Goal: Navigation & Orientation: Find specific page/section

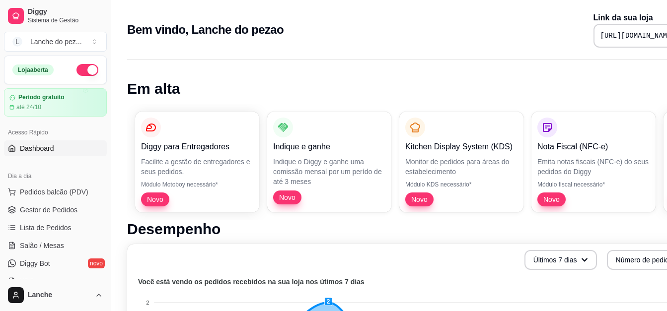
click at [77, 72] on button "button" at bounding box center [88, 70] width 22 height 12
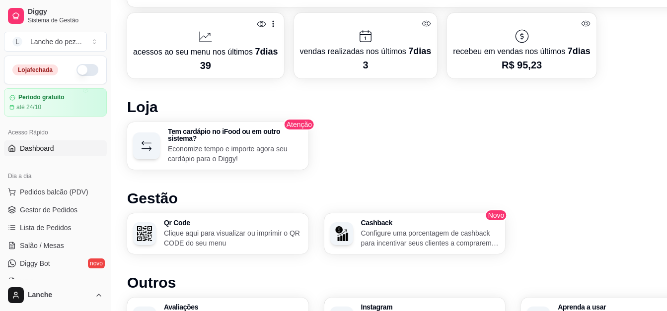
scroll to position [496, 0]
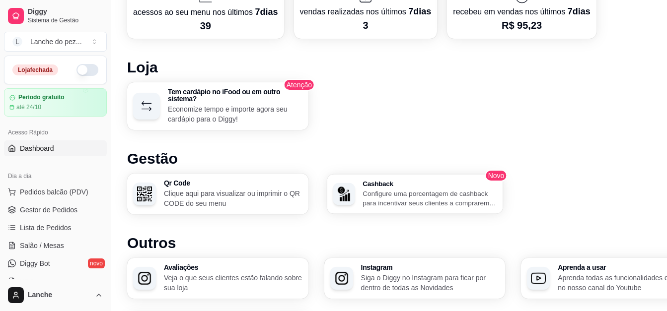
click at [407, 192] on p "Configure uma porcentagem de cashback para incentivar seus clientes a comprarem…" at bounding box center [430, 198] width 134 height 19
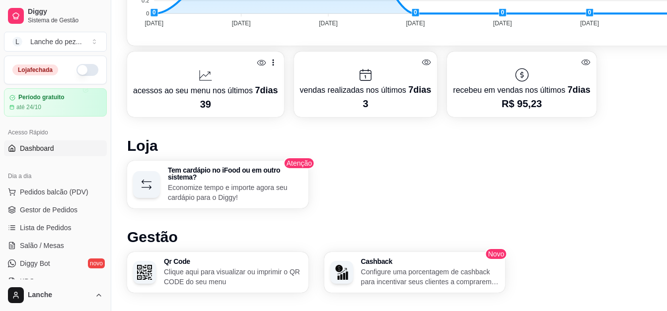
scroll to position [417, 0]
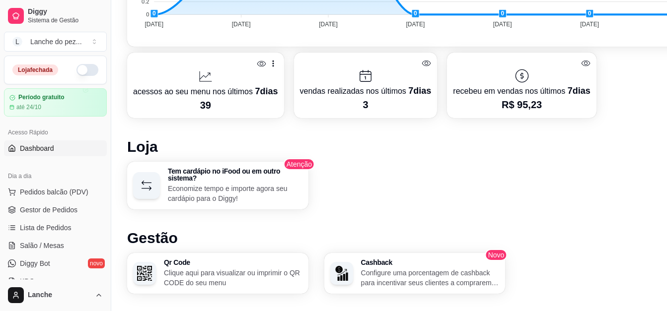
click at [229, 82] on div at bounding box center [205, 77] width 145 height 16
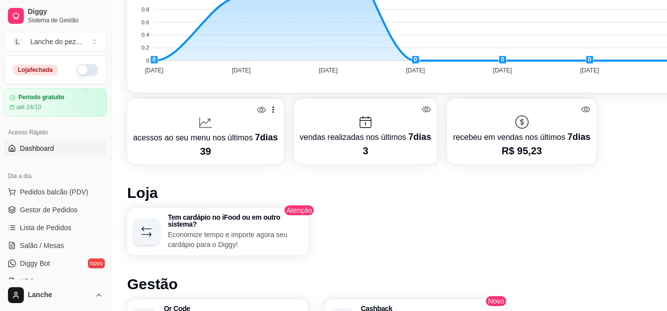
scroll to position [357, 0]
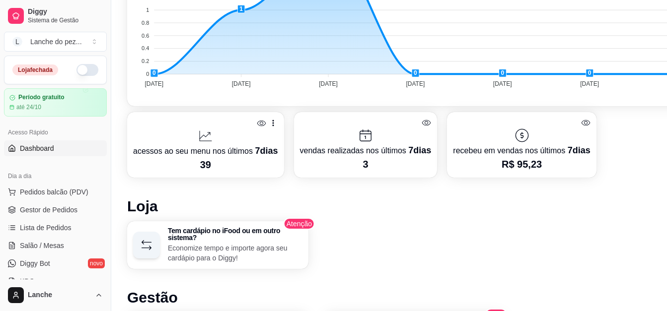
click at [524, 149] on p "recebeu em vendas nos últimos 7 dias" at bounding box center [521, 151] width 137 height 14
click at [373, 154] on p "vendas realizadas nos últimos 7 dias" at bounding box center [366, 151] width 132 height 14
click at [358, 139] on icon at bounding box center [366, 136] width 16 height 16
click at [422, 120] on icon at bounding box center [426, 122] width 9 height 9
click at [422, 120] on icon at bounding box center [426, 123] width 9 height 7
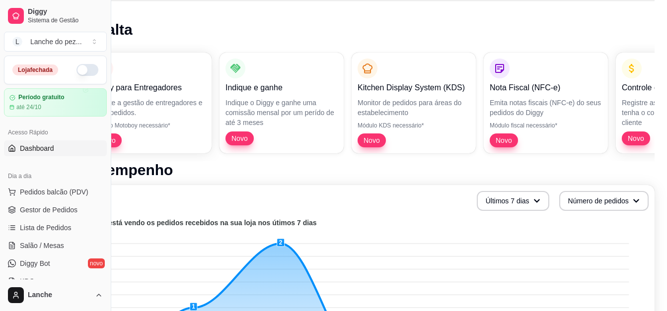
scroll to position [59, 49]
click at [515, 195] on button "Últimos 7 dias" at bounding box center [512, 201] width 71 height 19
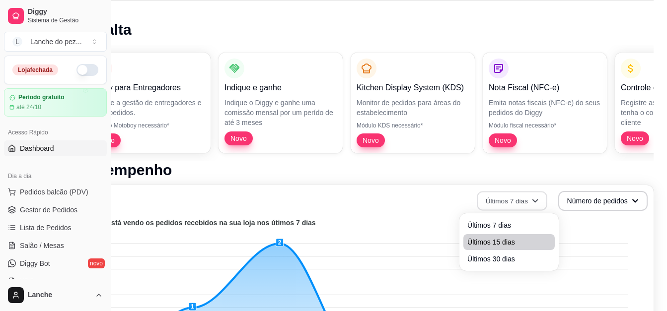
click at [504, 243] on span "Últimos 15 dias" at bounding box center [508, 242] width 83 height 10
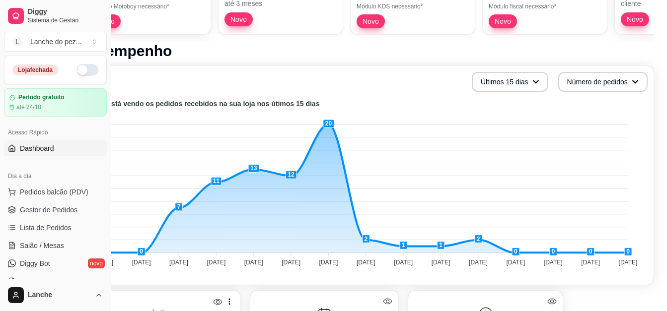
scroll to position [146, 49]
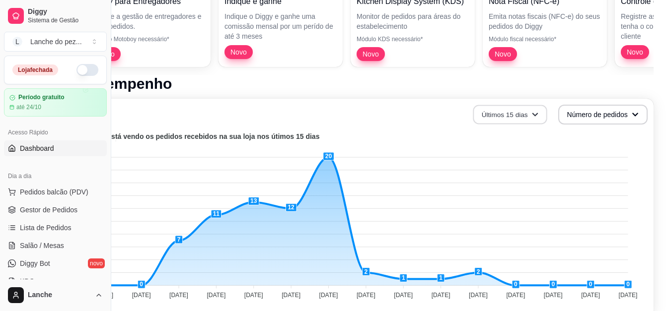
click at [528, 114] on button "Últimos 15 dias" at bounding box center [510, 114] width 74 height 19
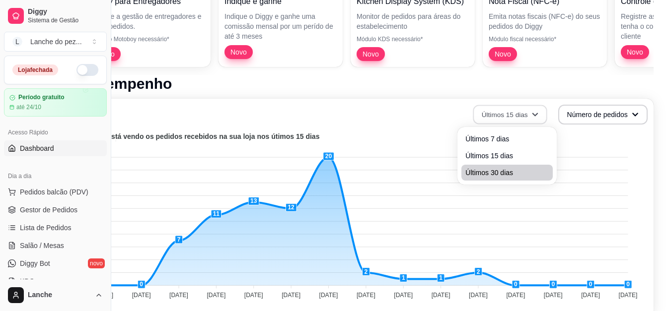
click at [495, 167] on li "Últimos 30 dias" at bounding box center [507, 173] width 91 height 16
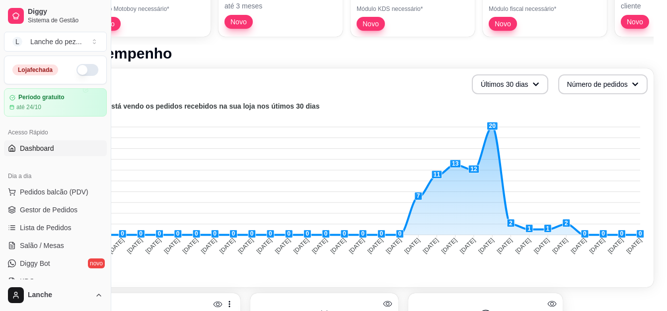
scroll to position [171, 49]
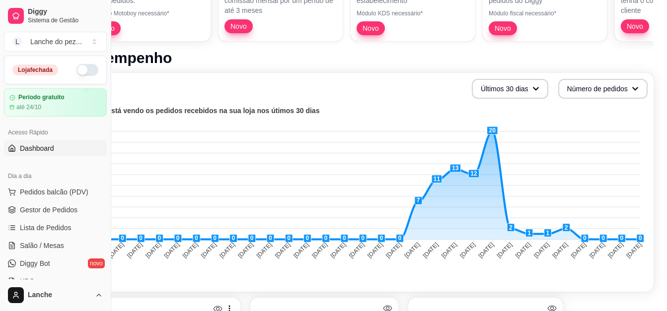
click at [493, 129] on foreignobject at bounding box center [364, 192] width 561 height 174
click at [495, 130] on foreignobject at bounding box center [364, 192] width 561 height 174
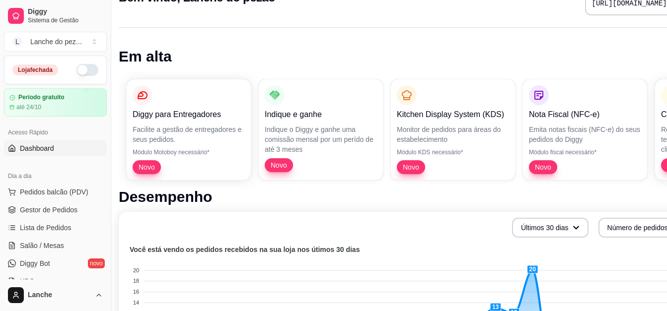
scroll to position [32, 0]
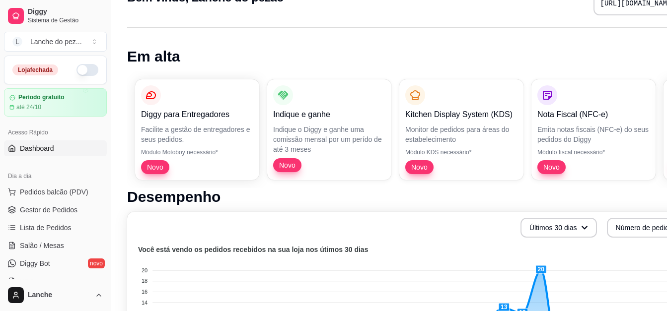
click at [157, 163] on span "Novo" at bounding box center [155, 167] width 24 height 10
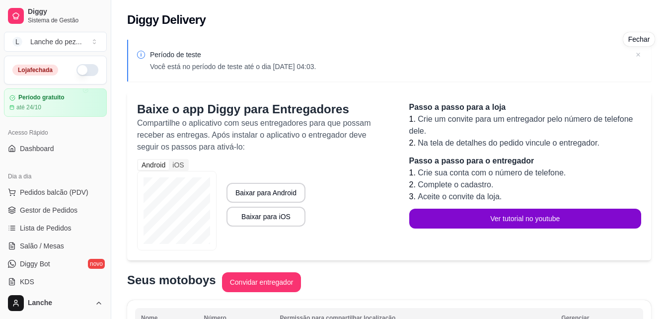
click at [638, 51] on icon at bounding box center [638, 55] width 10 height 10
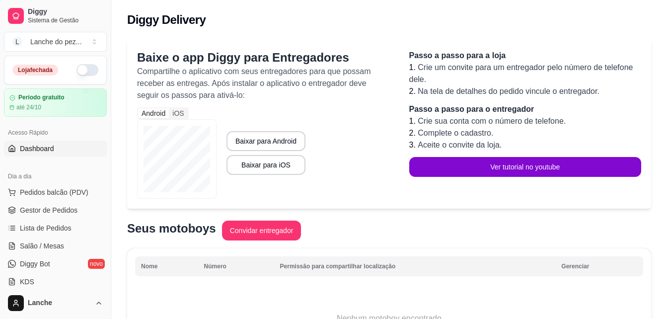
click at [32, 146] on span "Dashboard" at bounding box center [37, 149] width 34 height 10
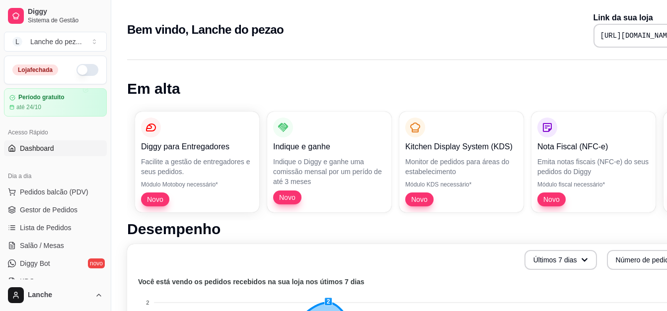
click at [32, 146] on span "Dashboard" at bounding box center [37, 149] width 34 height 10
click at [35, 193] on span "Pedidos balcão (PDV)" at bounding box center [54, 192] width 69 height 10
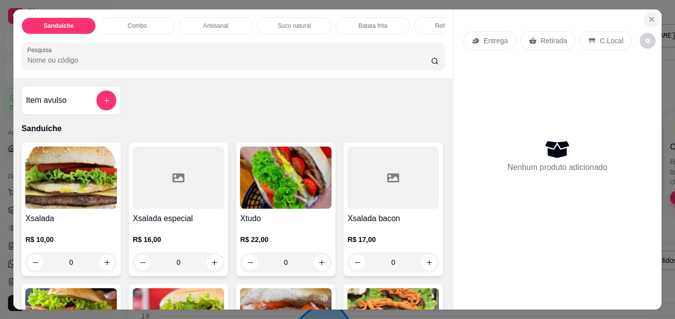
click at [648, 15] on icon "Close" at bounding box center [651, 19] width 8 height 8
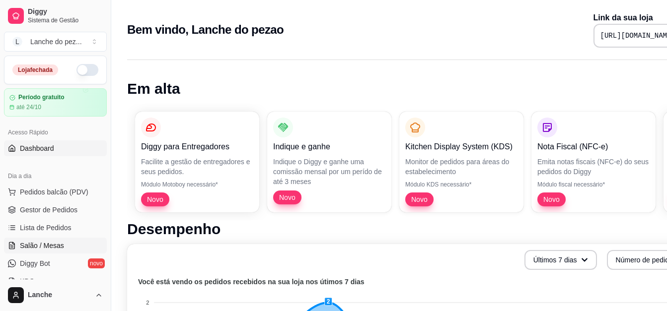
click at [52, 245] on span "Salão / Mesas" at bounding box center [42, 246] width 44 height 10
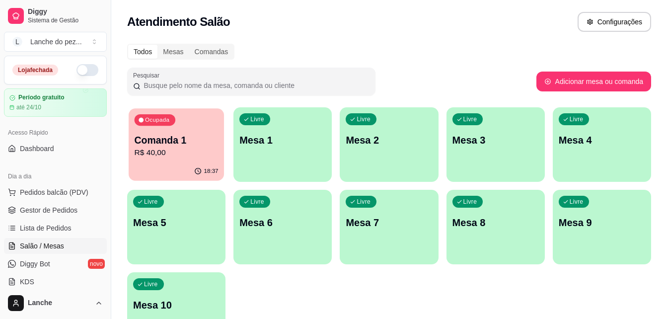
click at [196, 145] on p "Comanda 1" at bounding box center [177, 140] width 84 height 13
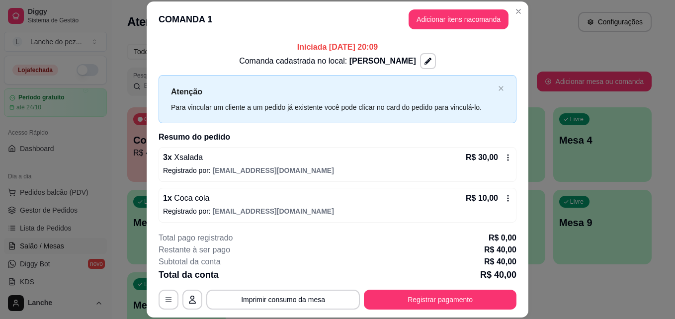
click at [504, 197] on icon at bounding box center [508, 198] width 8 height 8
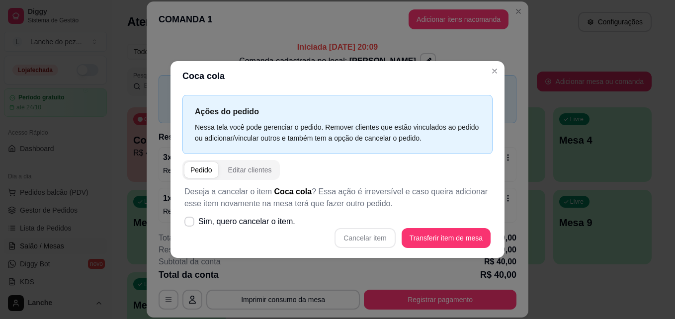
click at [367, 235] on div "Cancelar item Transferir item de mesa" at bounding box center [337, 238] width 306 height 20
click at [369, 239] on div "Cancelar item Transferir item de mesa" at bounding box center [337, 238] width 306 height 20
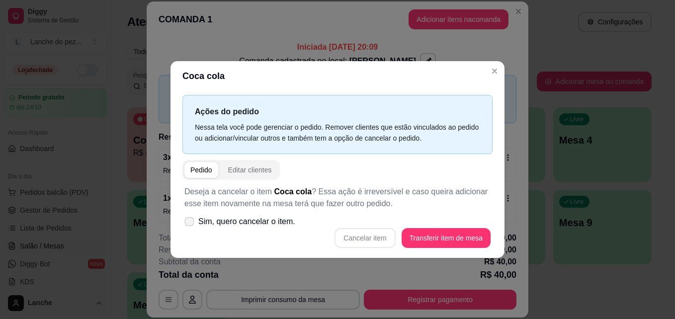
click at [189, 221] on icon at bounding box center [188, 221] width 7 height 5
click at [189, 224] on input "Sim, quero cancelar o item." at bounding box center [187, 227] width 6 height 6
checkbox input "true"
click at [364, 237] on button "Cancelar item" at bounding box center [364, 238] width 59 height 19
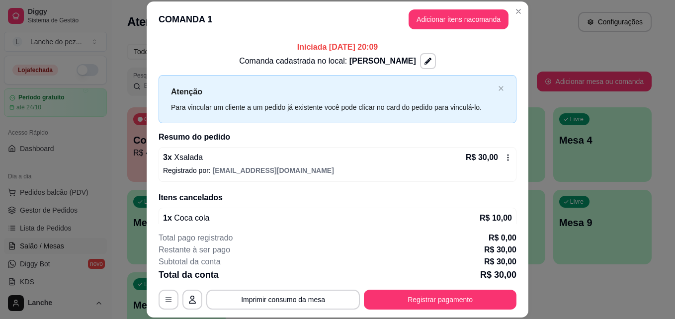
click at [507, 158] on icon at bounding box center [507, 158] width 1 height 6
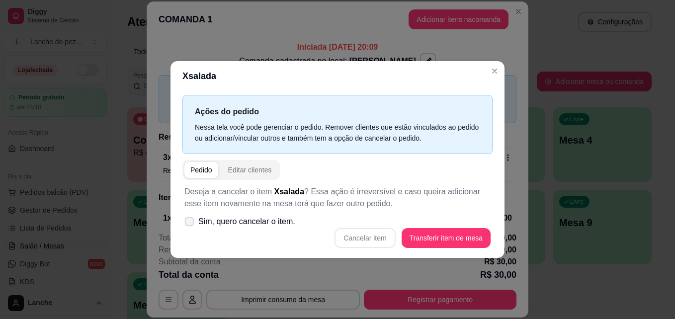
click at [190, 221] on icon at bounding box center [188, 221] width 7 height 5
click at [190, 224] on input "Sim, quero cancelar o item." at bounding box center [187, 227] width 6 height 6
checkbox input "true"
click at [359, 234] on button "Cancelar item" at bounding box center [364, 238] width 59 height 19
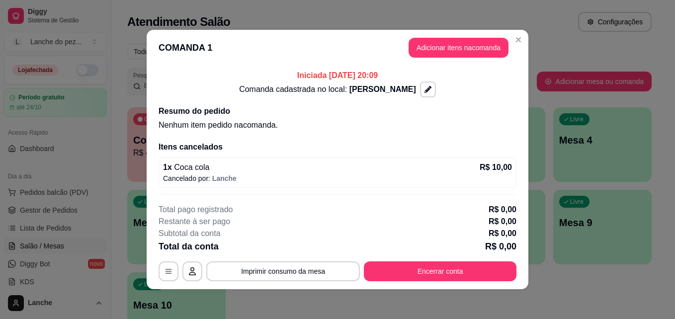
click at [213, 176] on span "Lanche" at bounding box center [224, 178] width 24 height 8
click at [164, 268] on icon "button" at bounding box center [168, 271] width 8 height 8
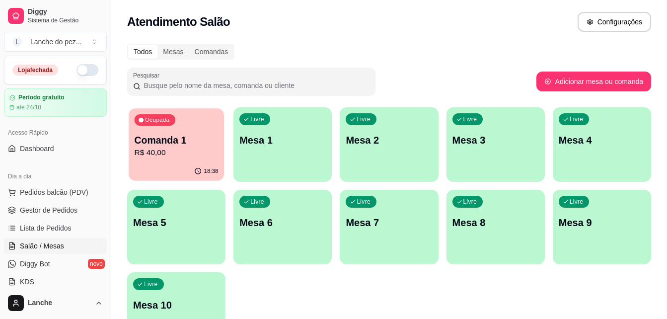
click at [190, 144] on p "Comanda 1" at bounding box center [177, 140] width 84 height 13
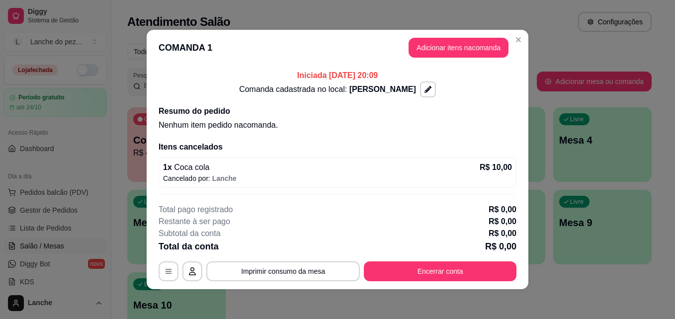
click at [497, 163] on p "R$ 10,00" at bounding box center [495, 167] width 32 height 12
click at [151, 165] on div "Iniciada [DATE] 20:09 Comanda cadastrada no local: [PERSON_NAME] do pedido Nenh…" at bounding box center [338, 131] width 382 height 130
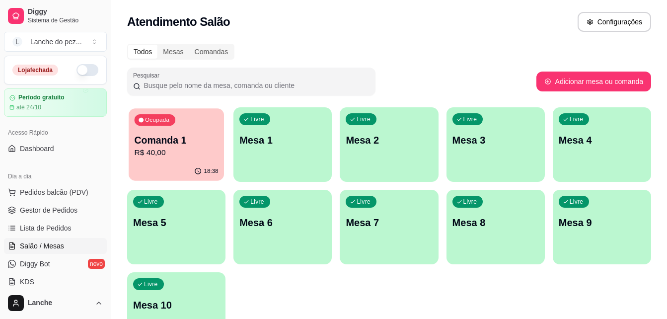
click at [190, 166] on div "18:38" at bounding box center [176, 171] width 95 height 19
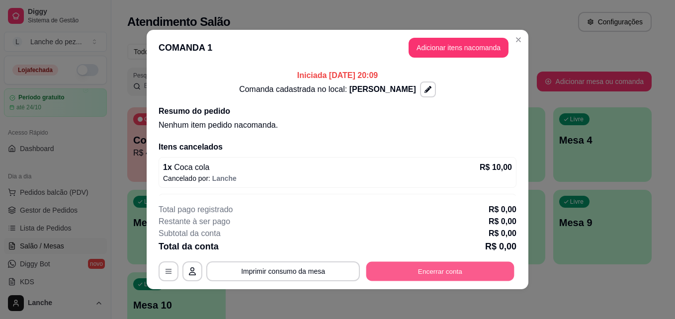
click at [450, 265] on button "Encerrar conta" at bounding box center [440, 271] width 148 height 19
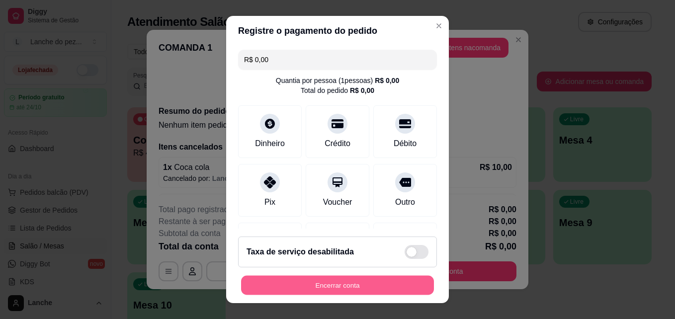
click at [352, 285] on button "Encerrar conta" at bounding box center [337, 285] width 193 height 19
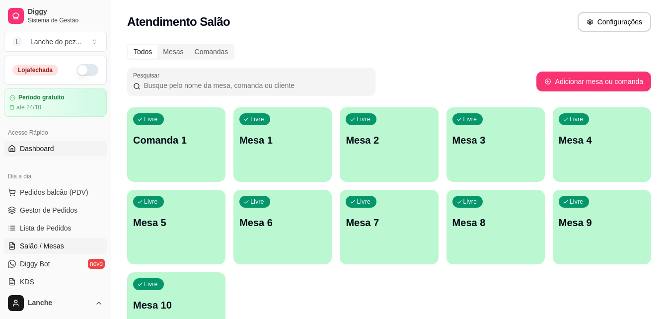
click at [53, 154] on link "Dashboard" at bounding box center [55, 149] width 103 height 16
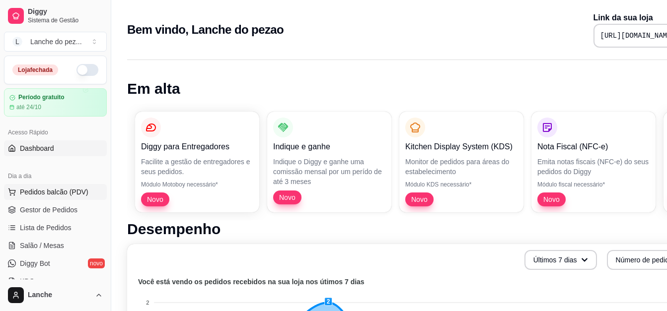
click at [65, 193] on span "Pedidos balcão (PDV)" at bounding box center [54, 192] width 69 height 10
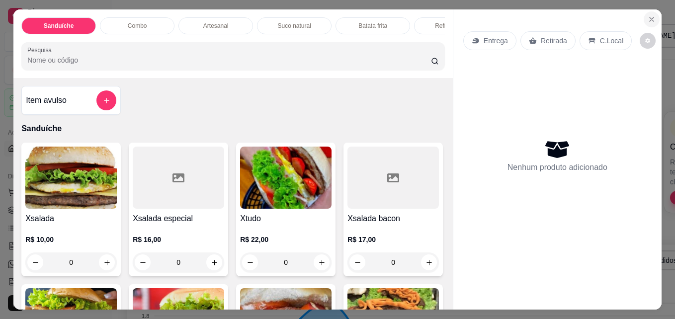
click at [651, 15] on icon "Close" at bounding box center [651, 19] width 8 height 8
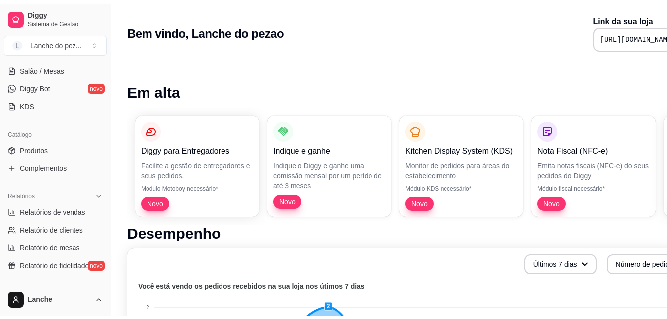
scroll to position [199, 0]
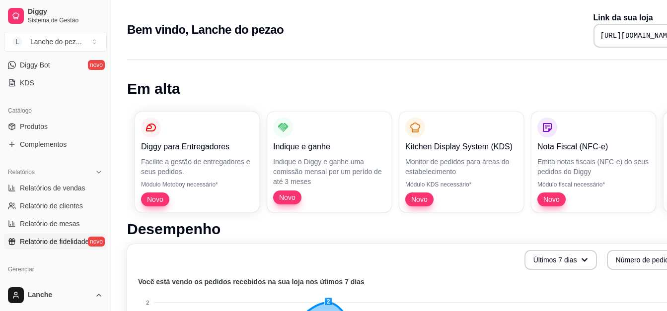
click at [65, 240] on span "Relatório de fidelidade" at bounding box center [54, 242] width 69 height 10
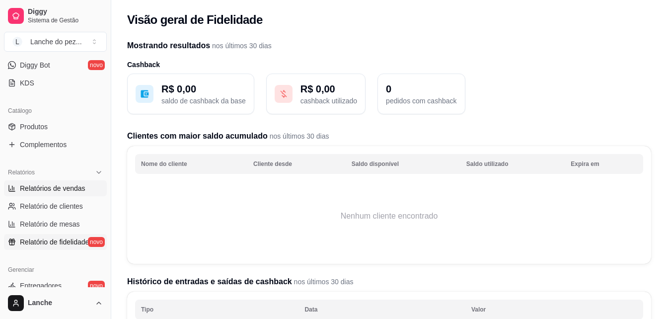
click at [61, 189] on span "Relatórios de vendas" at bounding box center [53, 188] width 66 height 10
select select "ALL"
select select "0"
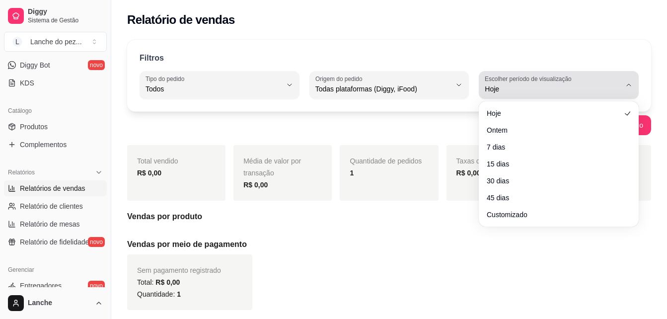
click at [532, 88] on span "Hoje" at bounding box center [553, 89] width 136 height 10
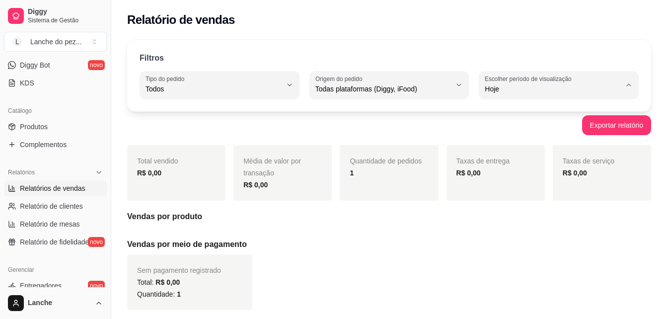
click at [499, 199] on span "45 dias" at bounding box center [554, 193] width 129 height 9
type input "45"
select select "45"
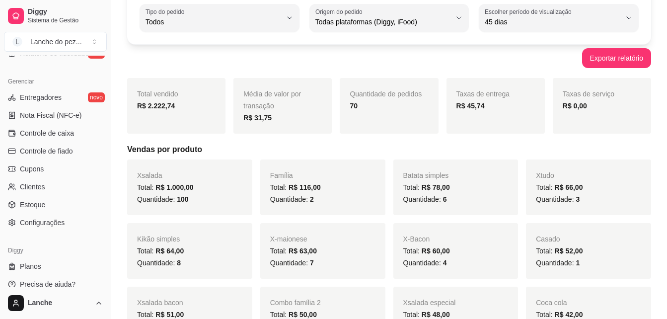
scroll to position [396, 0]
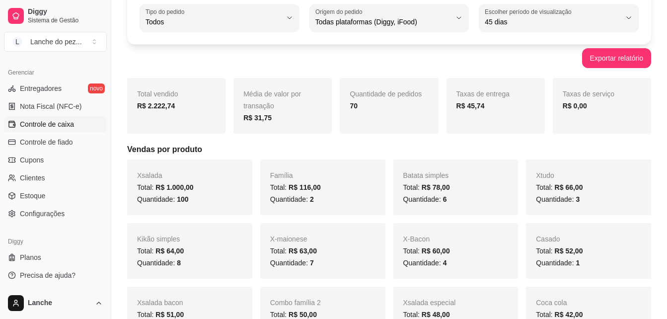
click at [52, 129] on span "Controle de caixa" at bounding box center [47, 124] width 54 height 10
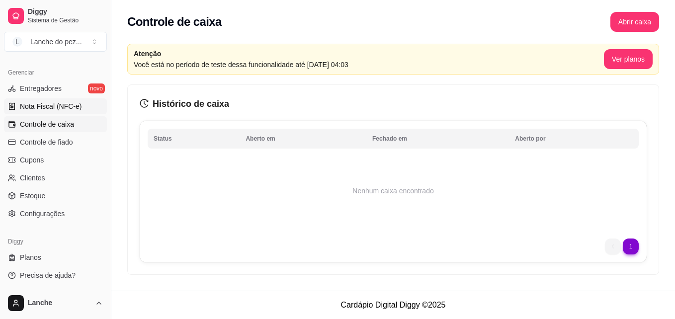
click at [52, 112] on link "Nota Fiscal (NFC-e)" at bounding box center [55, 106] width 103 height 16
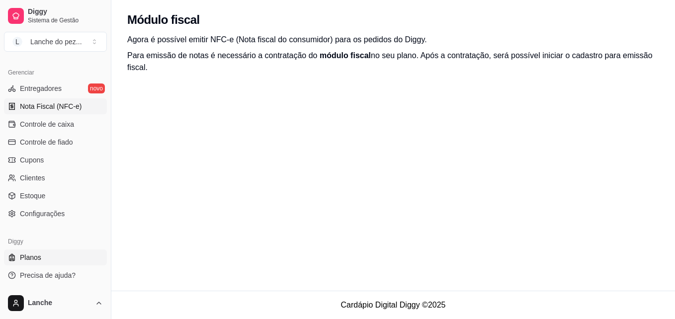
click at [55, 260] on link "Planos" at bounding box center [55, 257] width 103 height 16
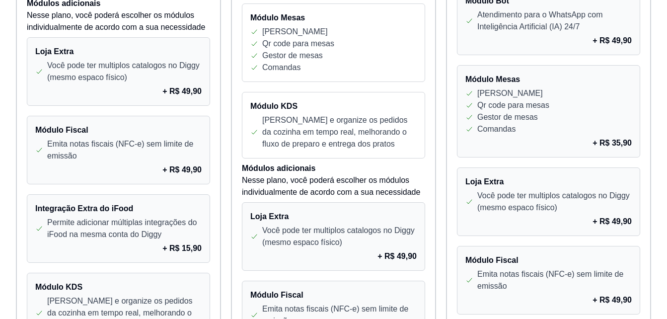
scroll to position [596, 0]
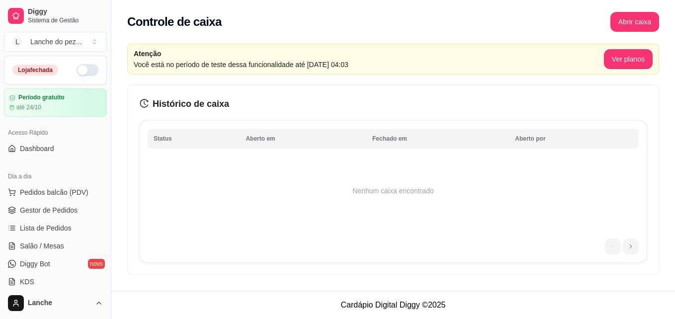
select select "ALL"
select select "0"
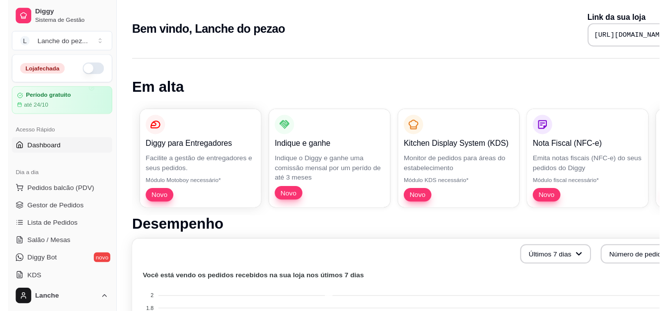
scroll to position [32, 0]
